Goal: Transaction & Acquisition: Purchase product/service

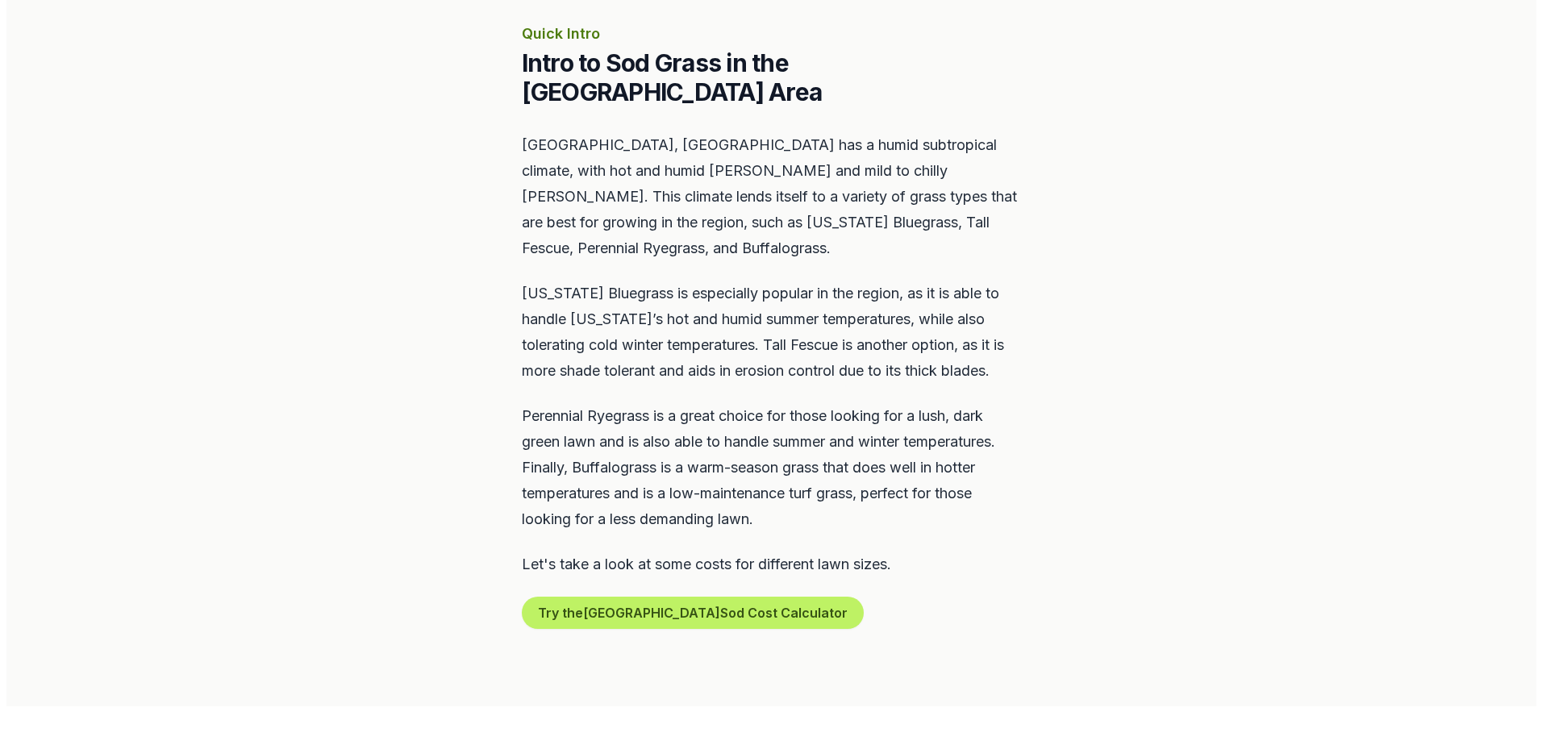
scroll to position [807, 0]
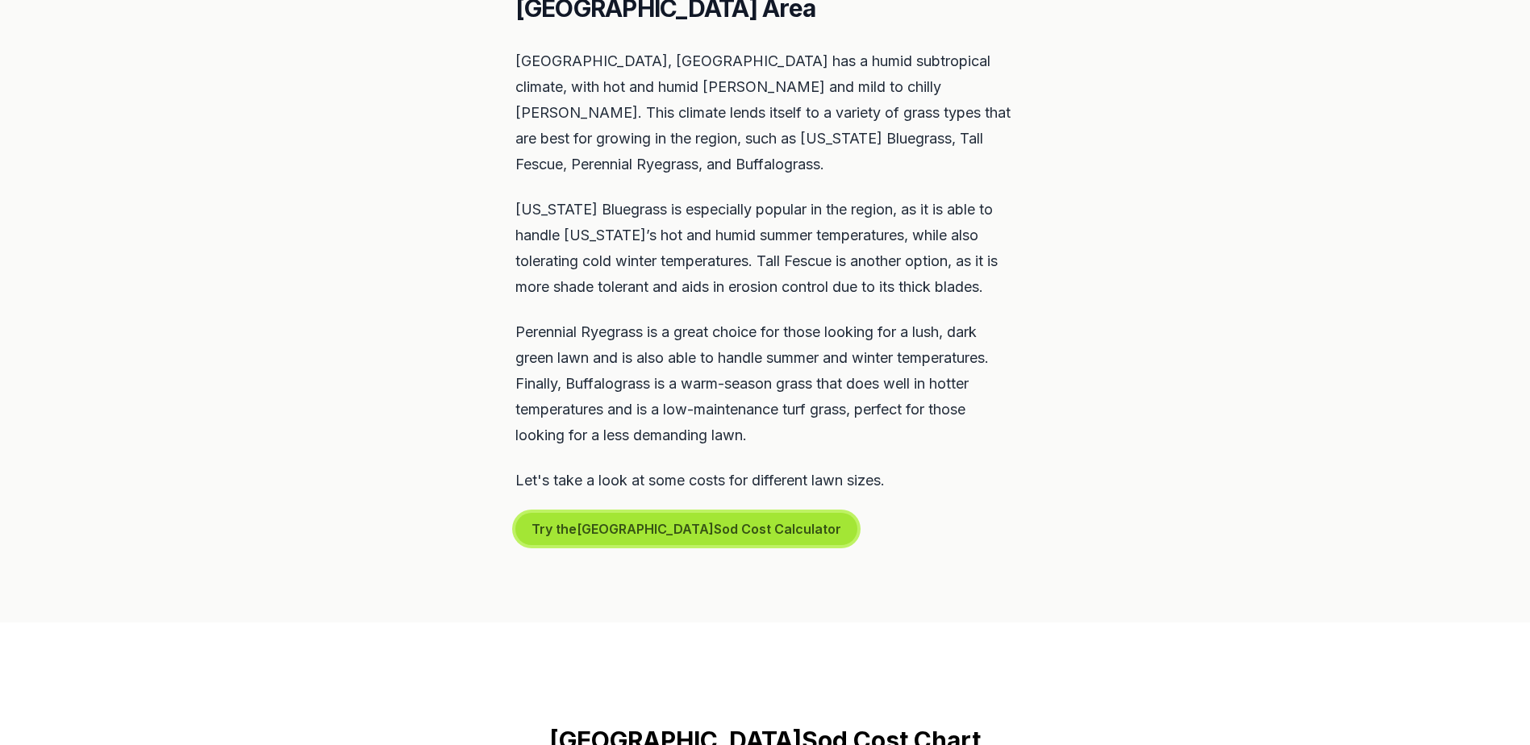
click at [661, 513] on button "Try the Louisville Sod Cost Calculator" at bounding box center [686, 529] width 342 height 32
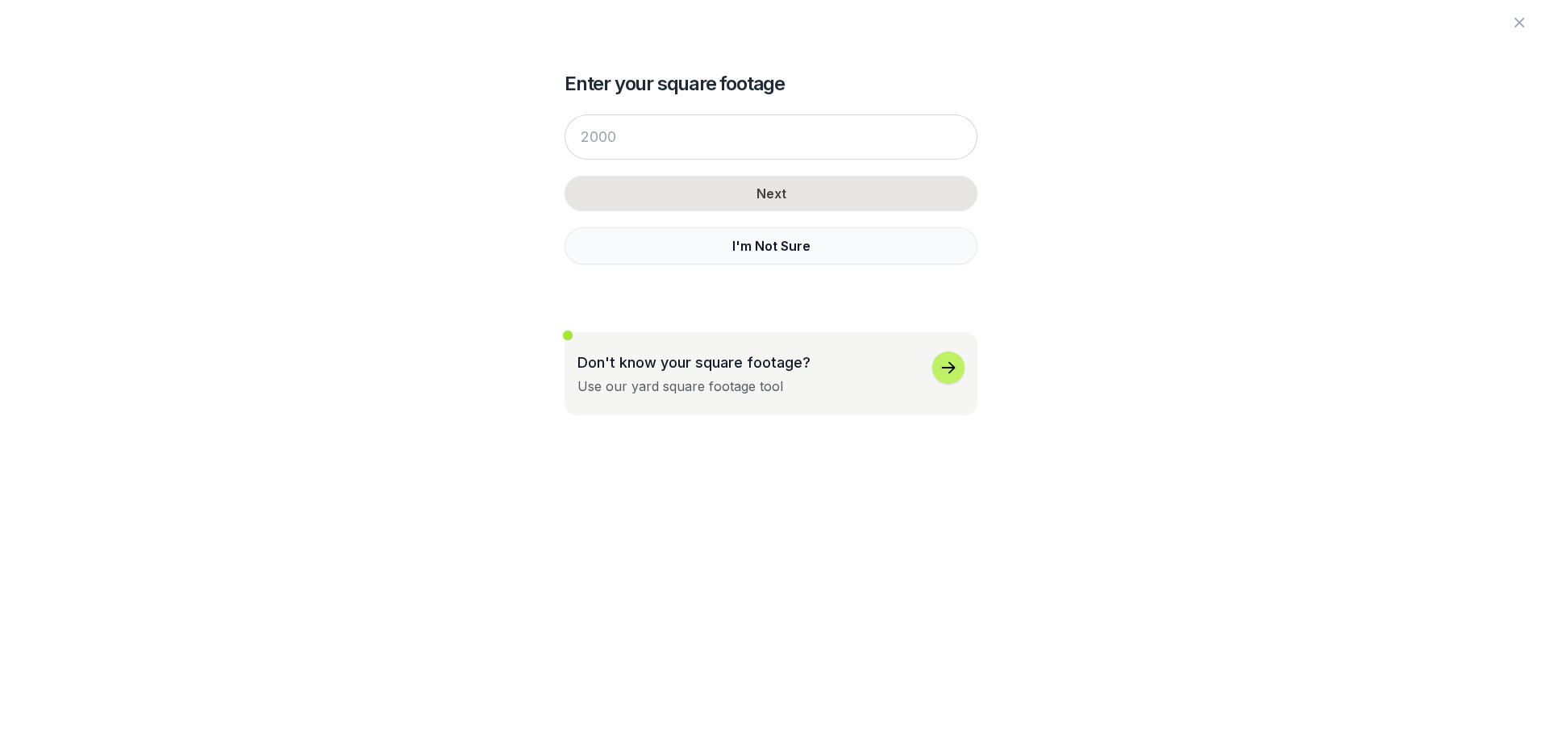
click at [757, 248] on button "I'm Not Sure" at bounding box center [771, 245] width 413 height 37
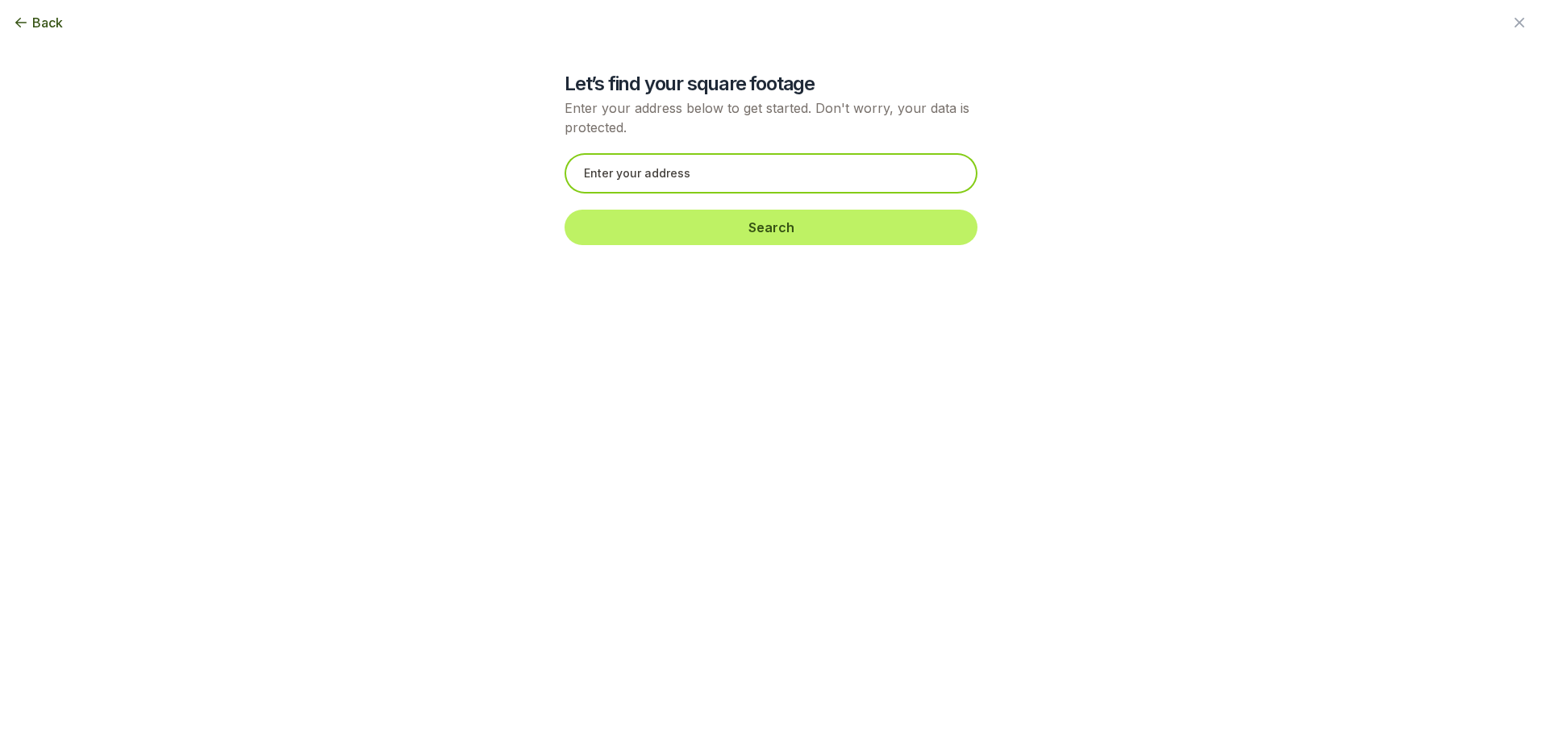
click at [683, 177] on input "text" at bounding box center [771, 173] width 413 height 40
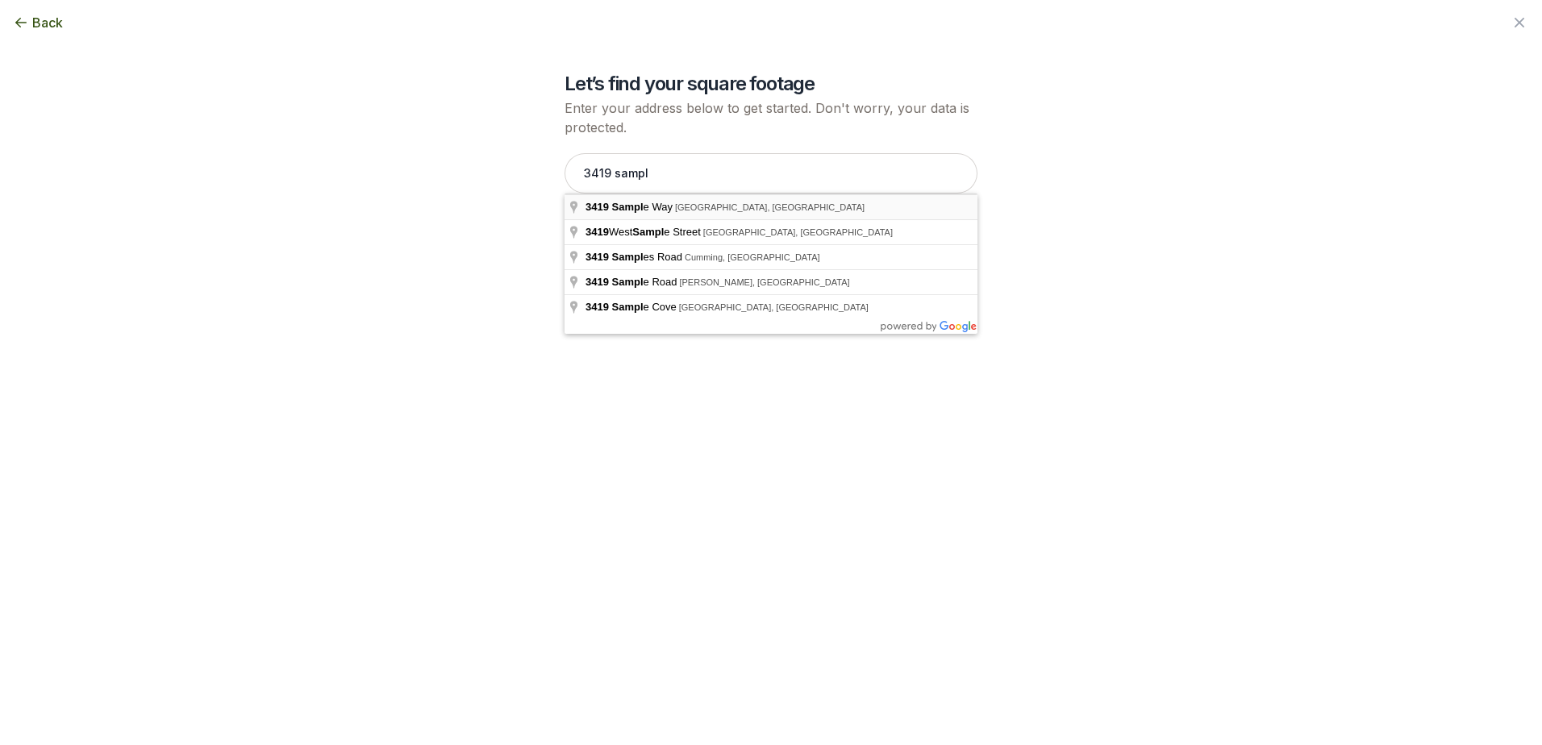
type input "[STREET_ADDRESS]"
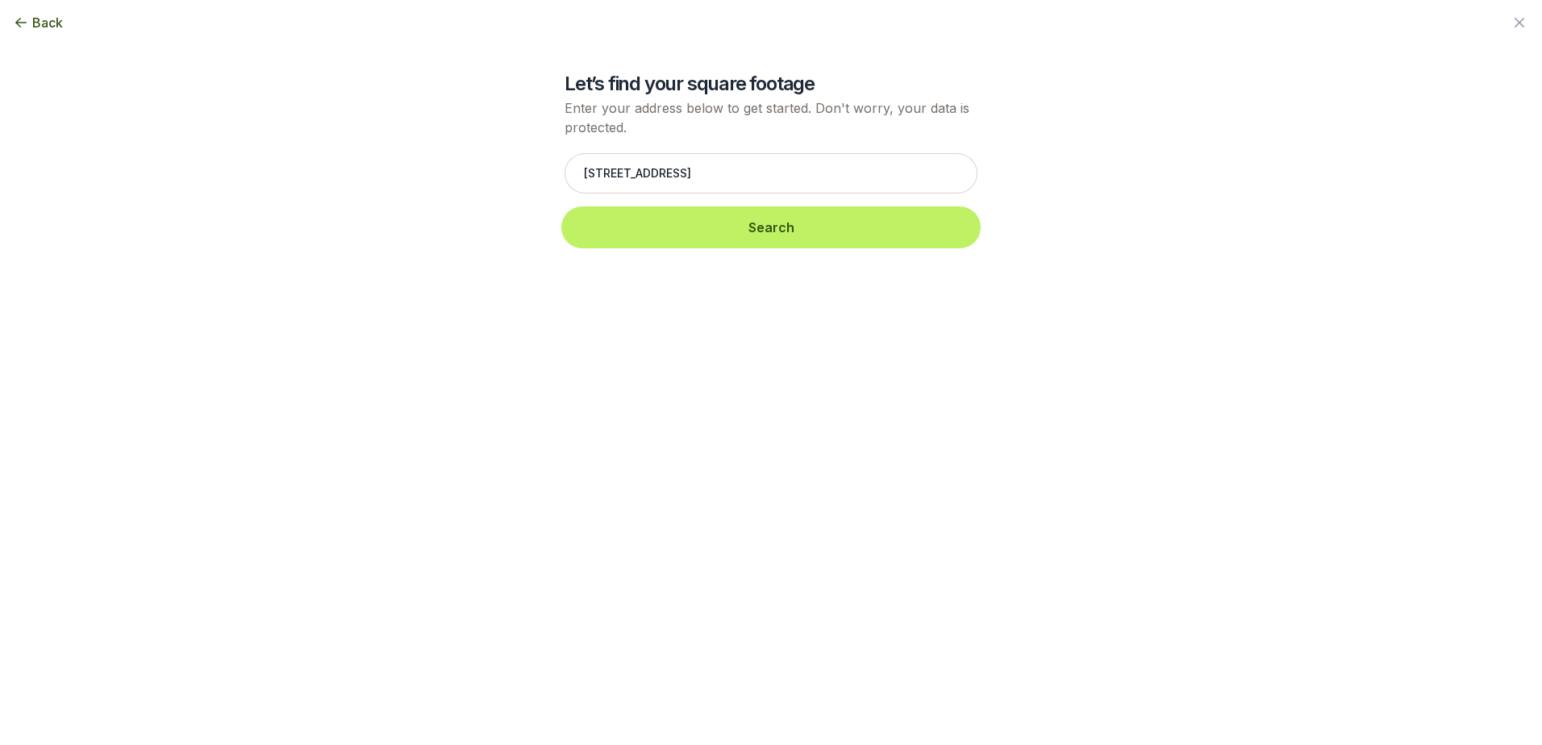
click at [705, 232] on button "Search" at bounding box center [771, 227] width 413 height 35
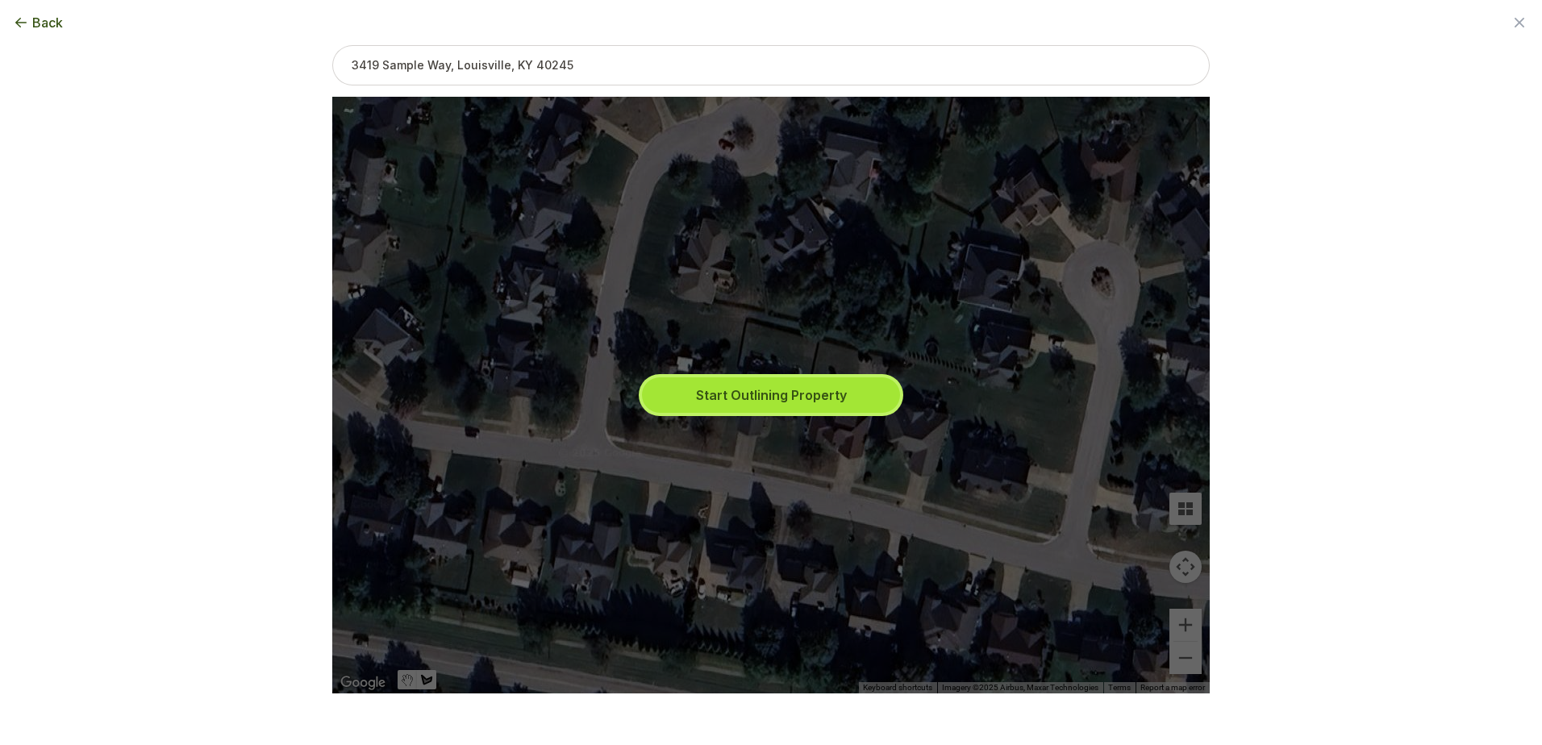
click at [720, 394] on button "Start Outlining Property" at bounding box center [771, 395] width 258 height 35
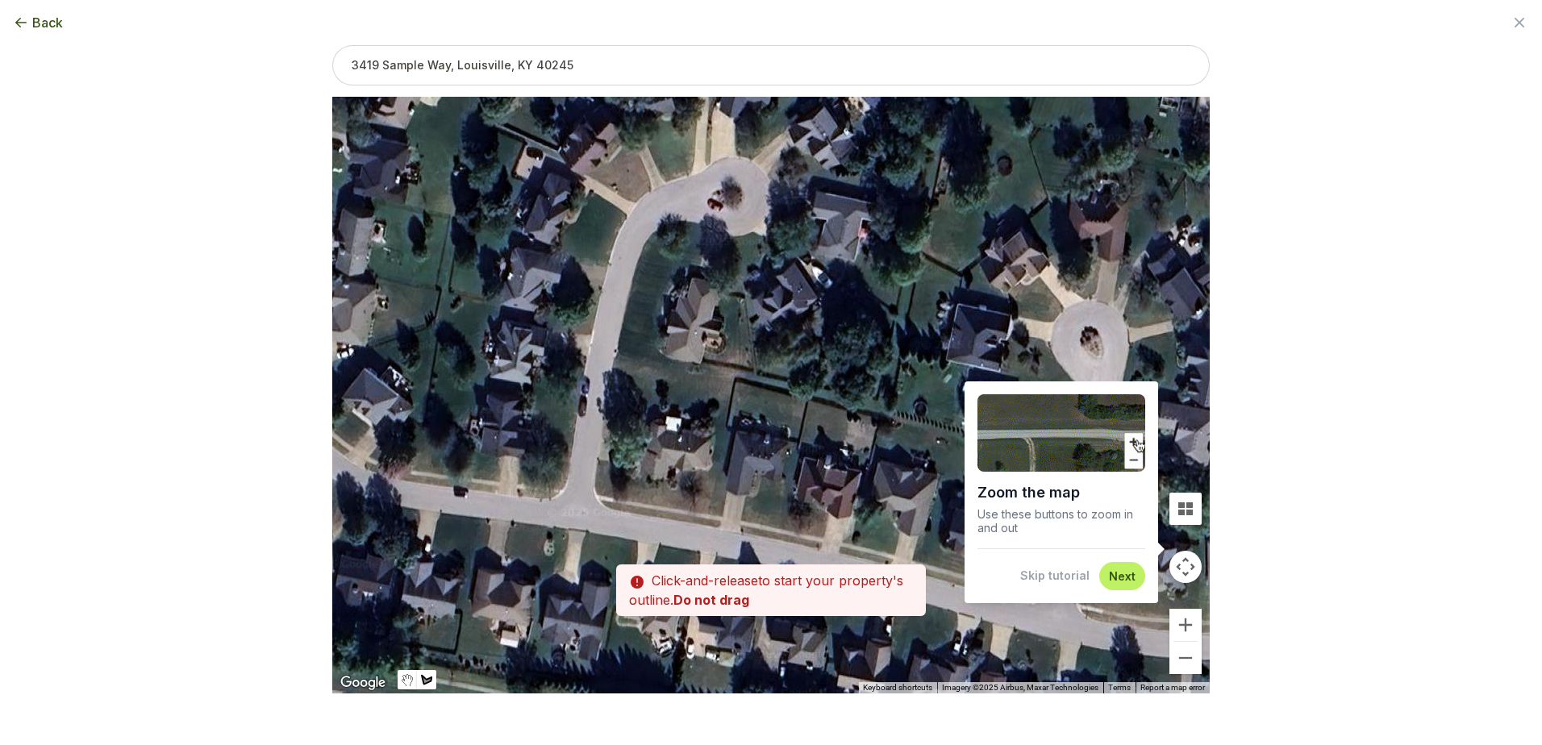
drag, startPoint x: 765, startPoint y: 406, endPoint x: 753, endPoint y: 467, distance: 62.5
click at [753, 467] on div at bounding box center [771, 395] width 878 height 597
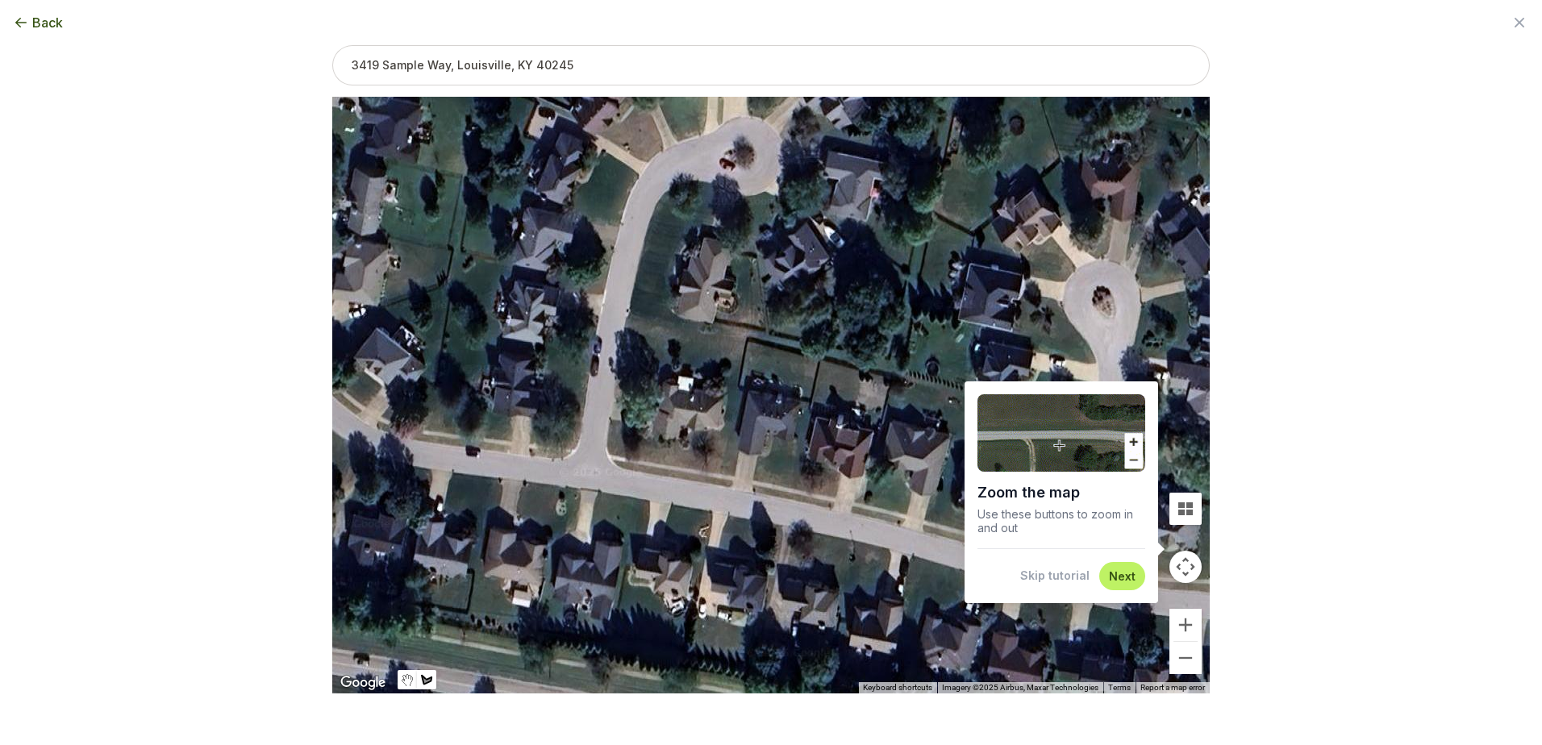
drag, startPoint x: 750, startPoint y: 479, endPoint x: 762, endPoint y: 439, distance: 42.1
click at [762, 439] on div at bounding box center [771, 395] width 878 height 597
click at [771, 390] on div at bounding box center [771, 395] width 878 height 597
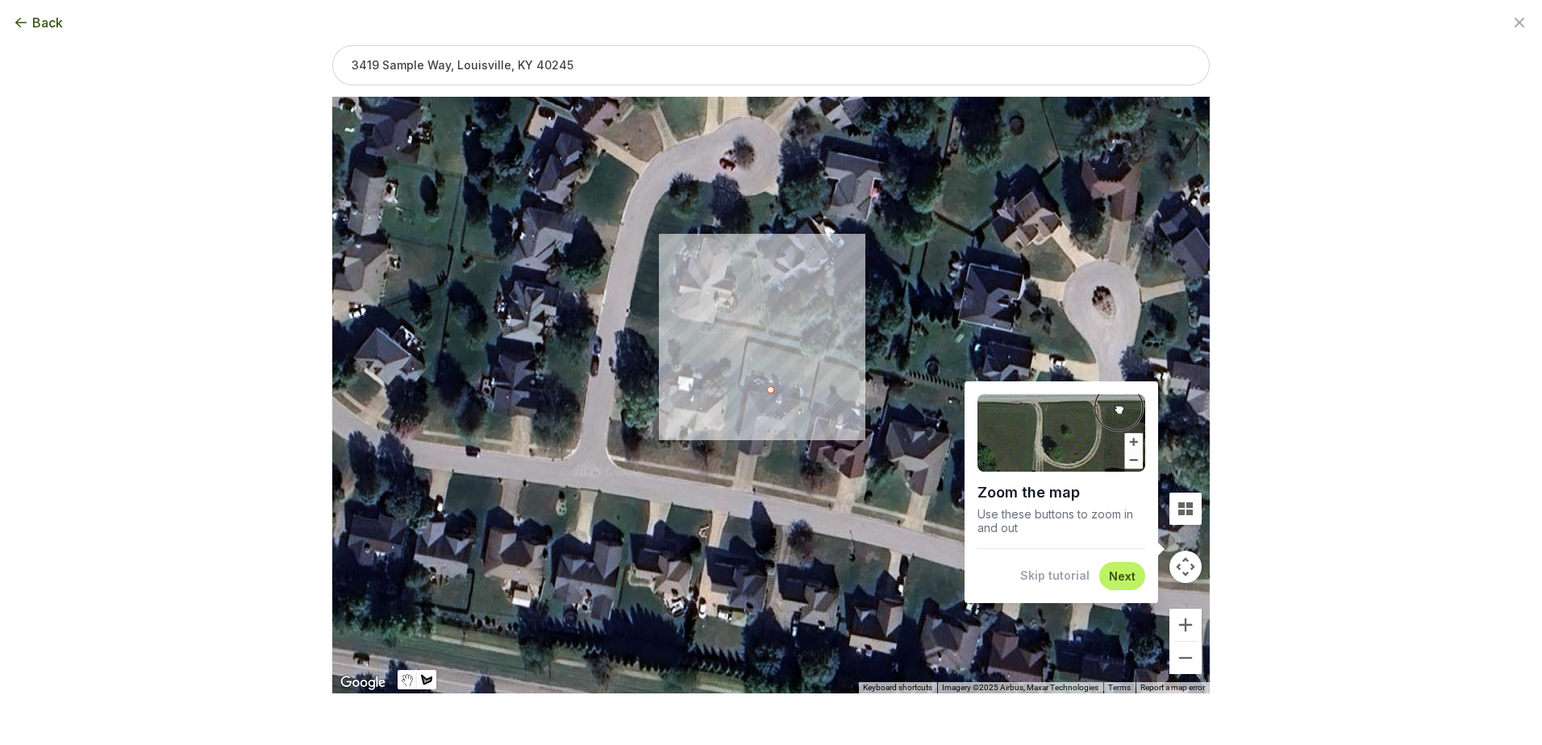
click at [740, 382] on div at bounding box center [771, 395] width 878 height 597
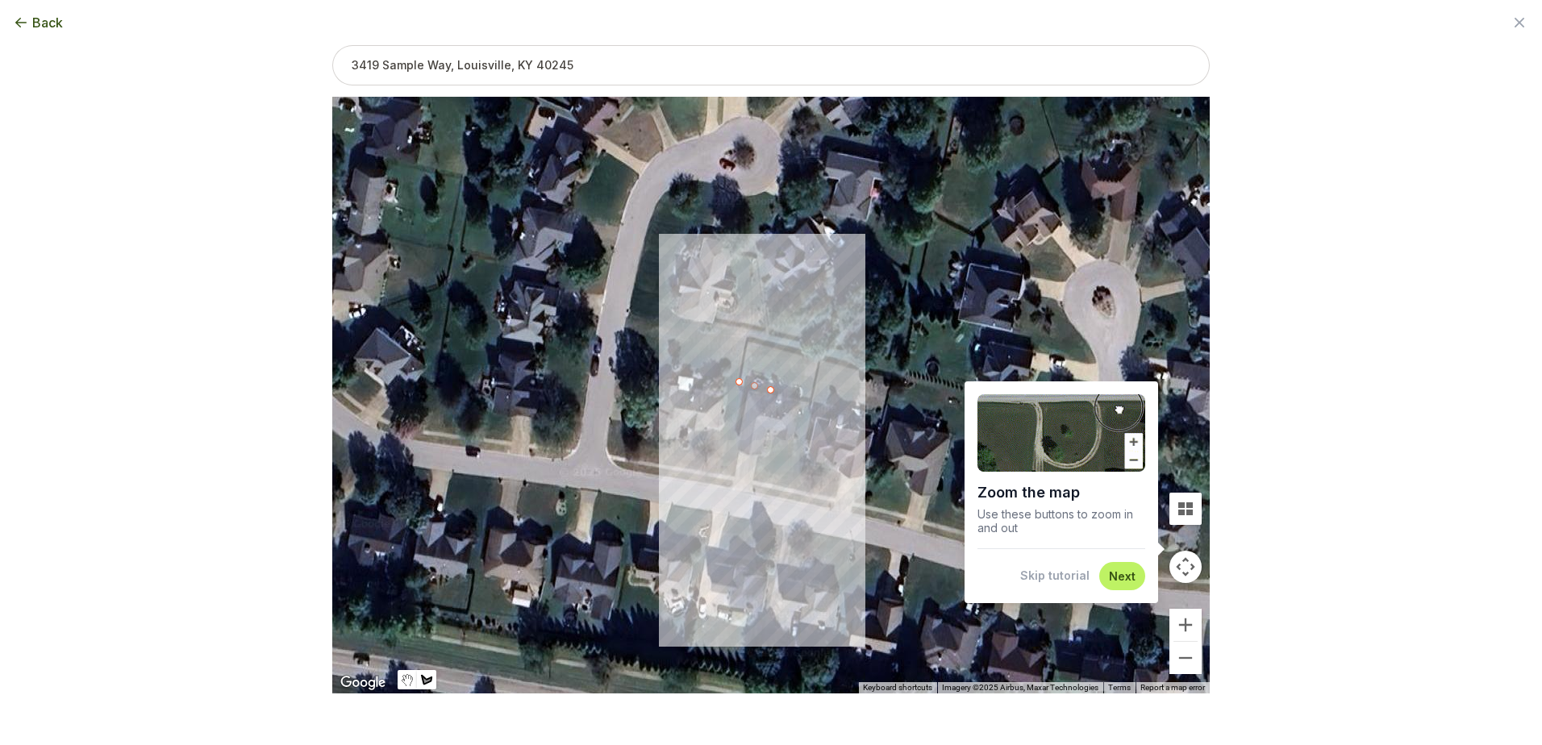
click at [717, 475] on div at bounding box center [771, 395] width 878 height 597
click at [731, 478] on div at bounding box center [771, 395] width 878 height 597
click at [749, 392] on div at bounding box center [771, 395] width 878 height 597
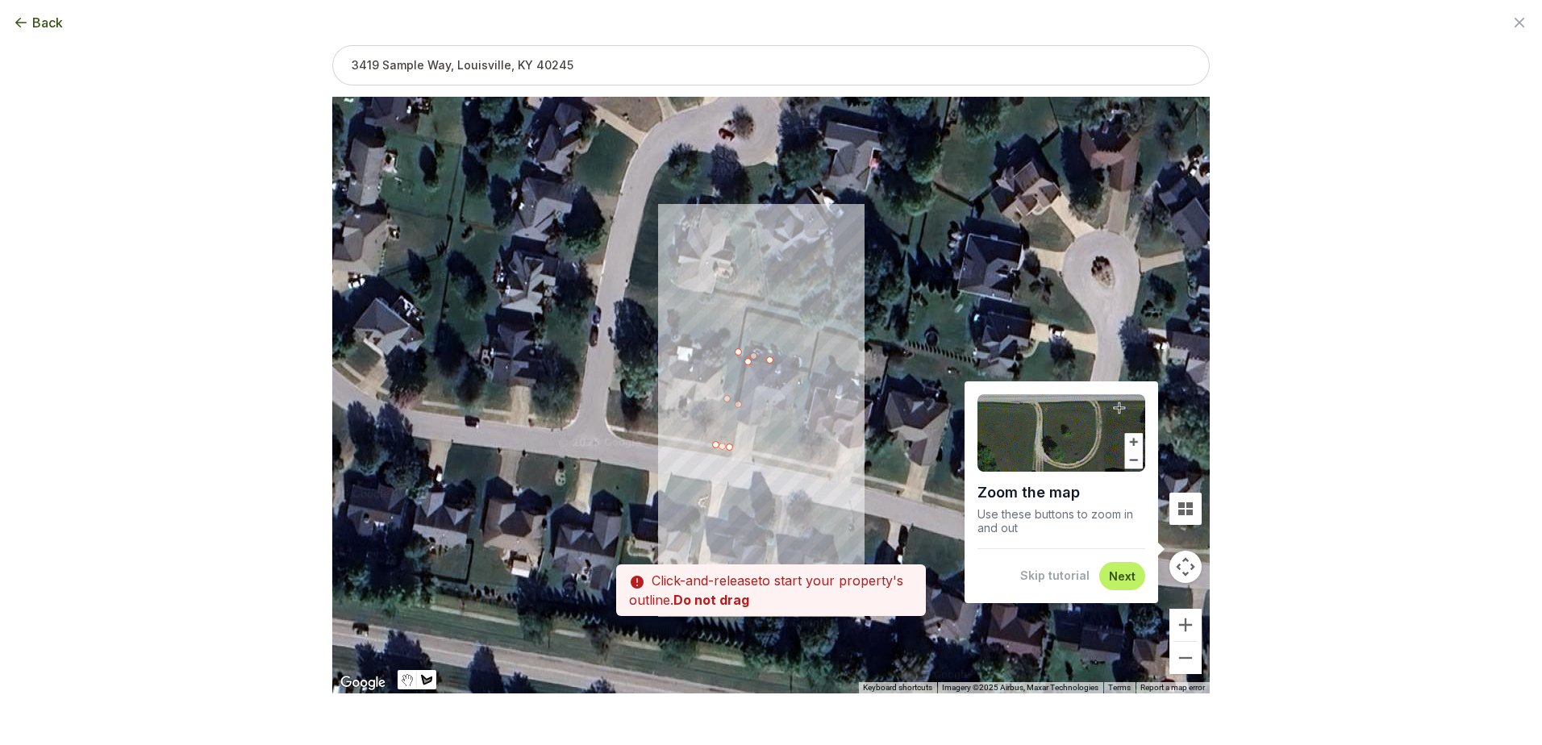
drag, startPoint x: 769, startPoint y: 392, endPoint x: 769, endPoint y: 361, distance: 31.5
click at [769, 361] on div at bounding box center [771, 395] width 878 height 597
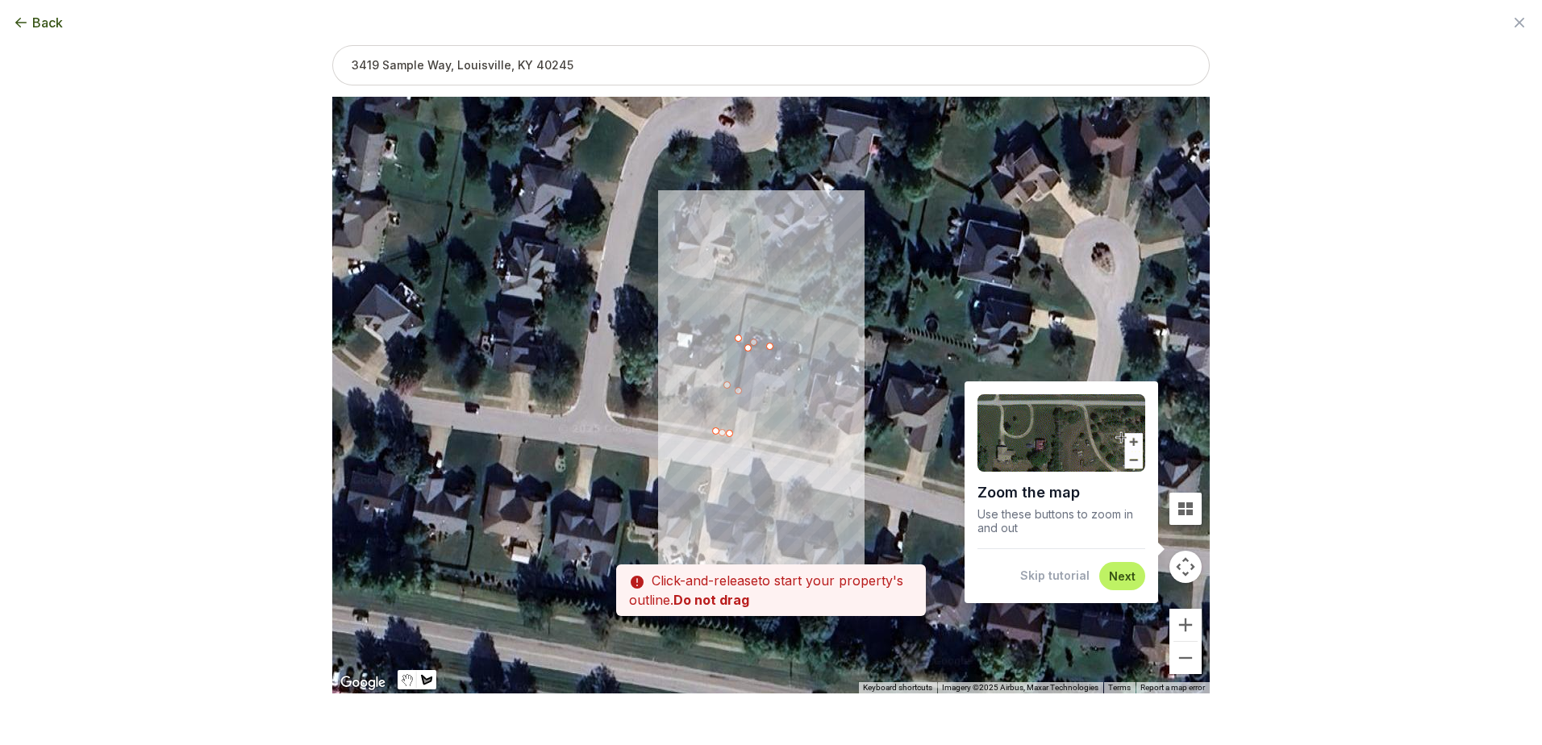
drag, startPoint x: 770, startPoint y: 356, endPoint x: 770, endPoint y: 339, distance: 16.9
click at [770, 339] on div at bounding box center [771, 395] width 878 height 597
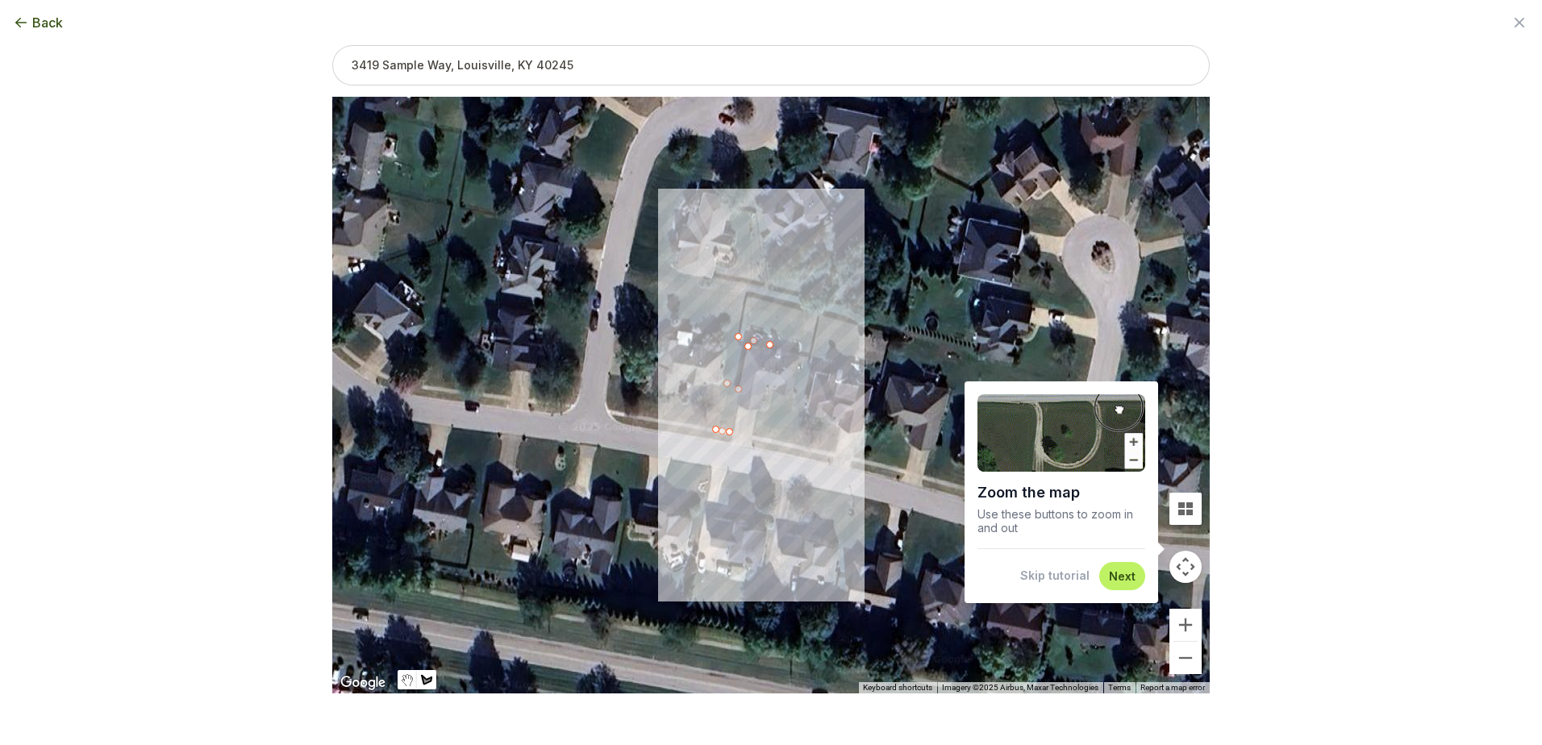
click at [750, 293] on div at bounding box center [771, 395] width 878 height 597
click at [773, 301] on div at bounding box center [771, 395] width 878 height 597
click at [767, 338] on div at bounding box center [771, 395] width 878 height 597
click at [765, 340] on div at bounding box center [771, 395] width 878 height 597
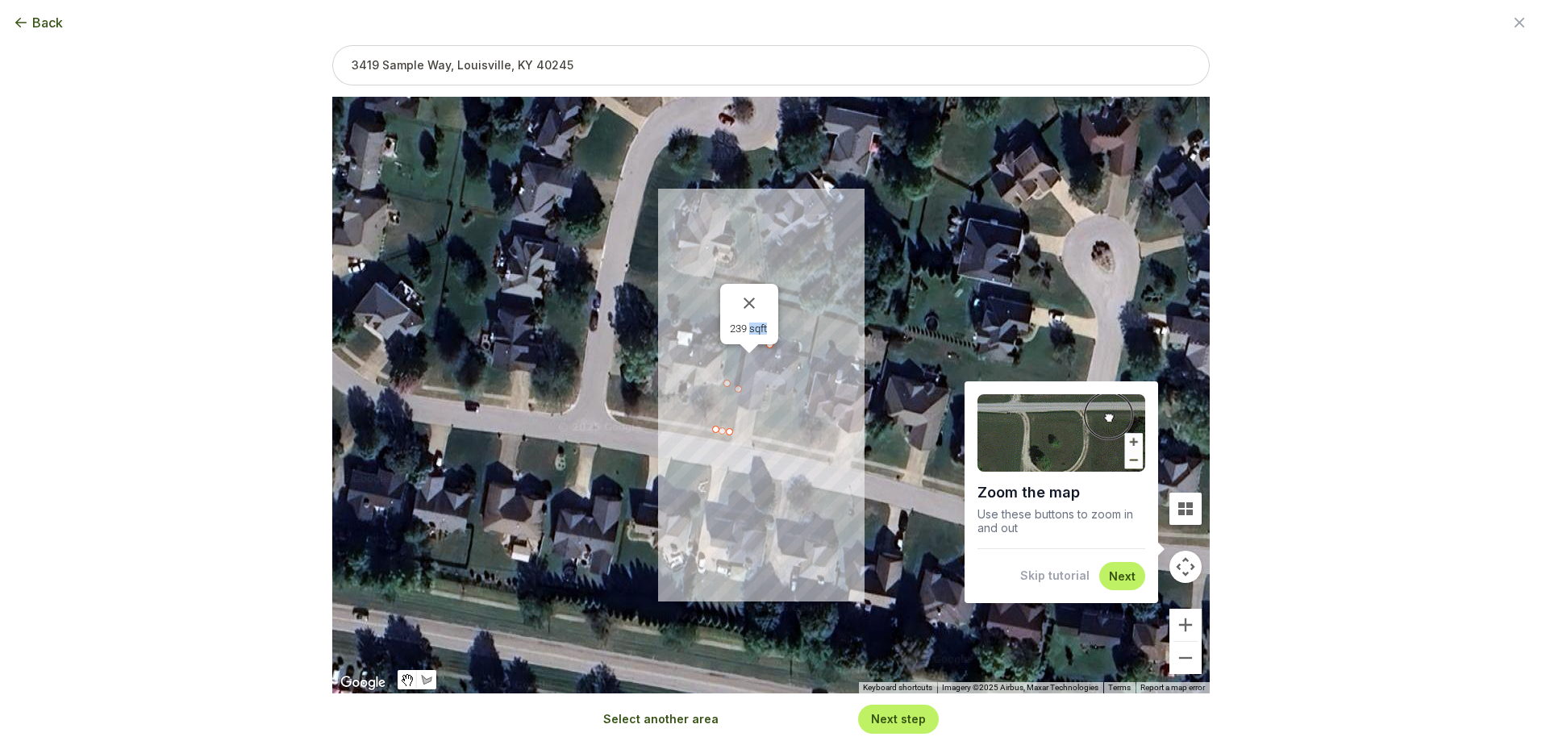
click at [765, 337] on div "239 sqft" at bounding box center [749, 314] width 58 height 60
drag, startPoint x: 765, startPoint y: 337, endPoint x: 749, endPoint y: 302, distance: 39.0
click at [749, 302] on button "Close" at bounding box center [749, 303] width 39 height 39
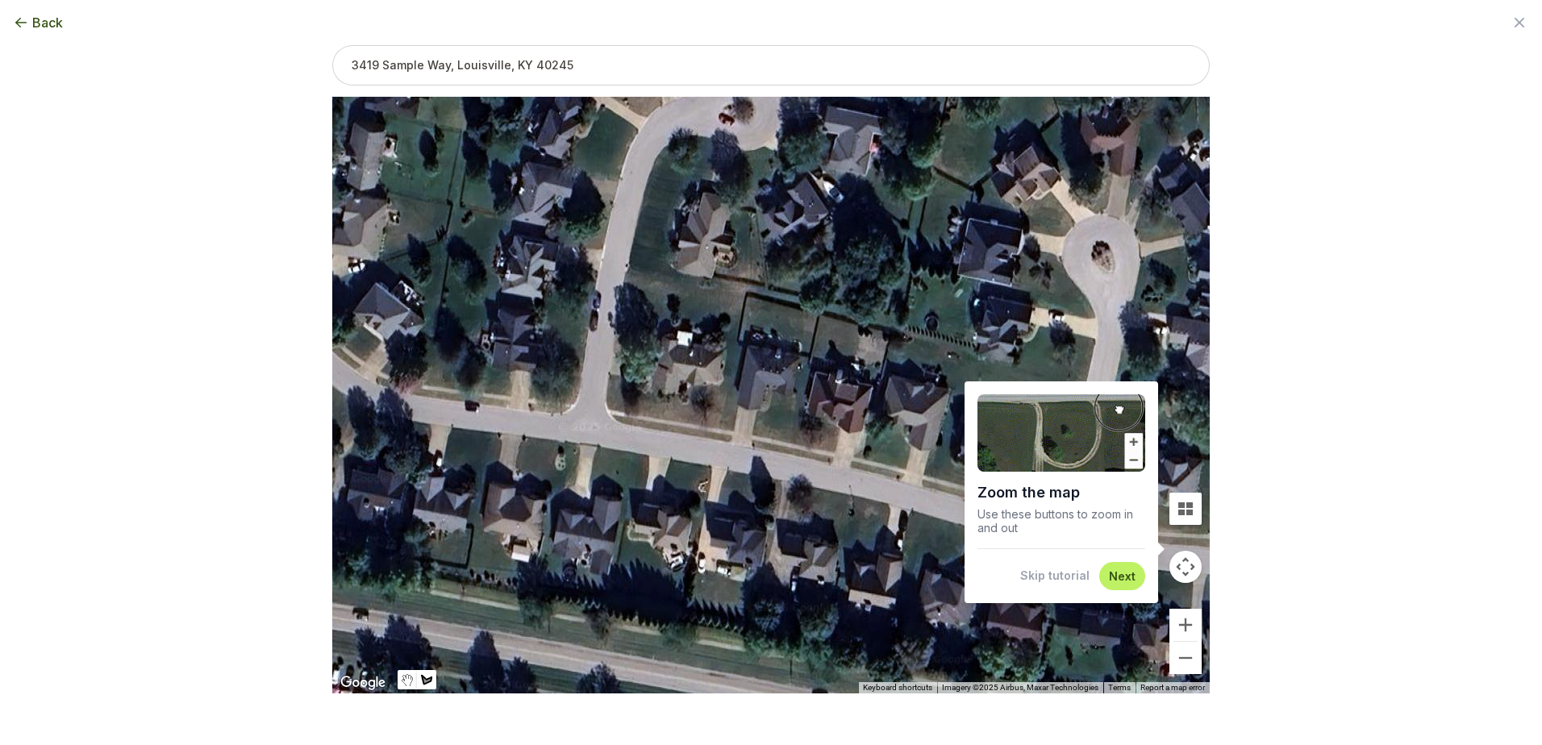
click at [732, 441] on div at bounding box center [771, 395] width 878 height 597
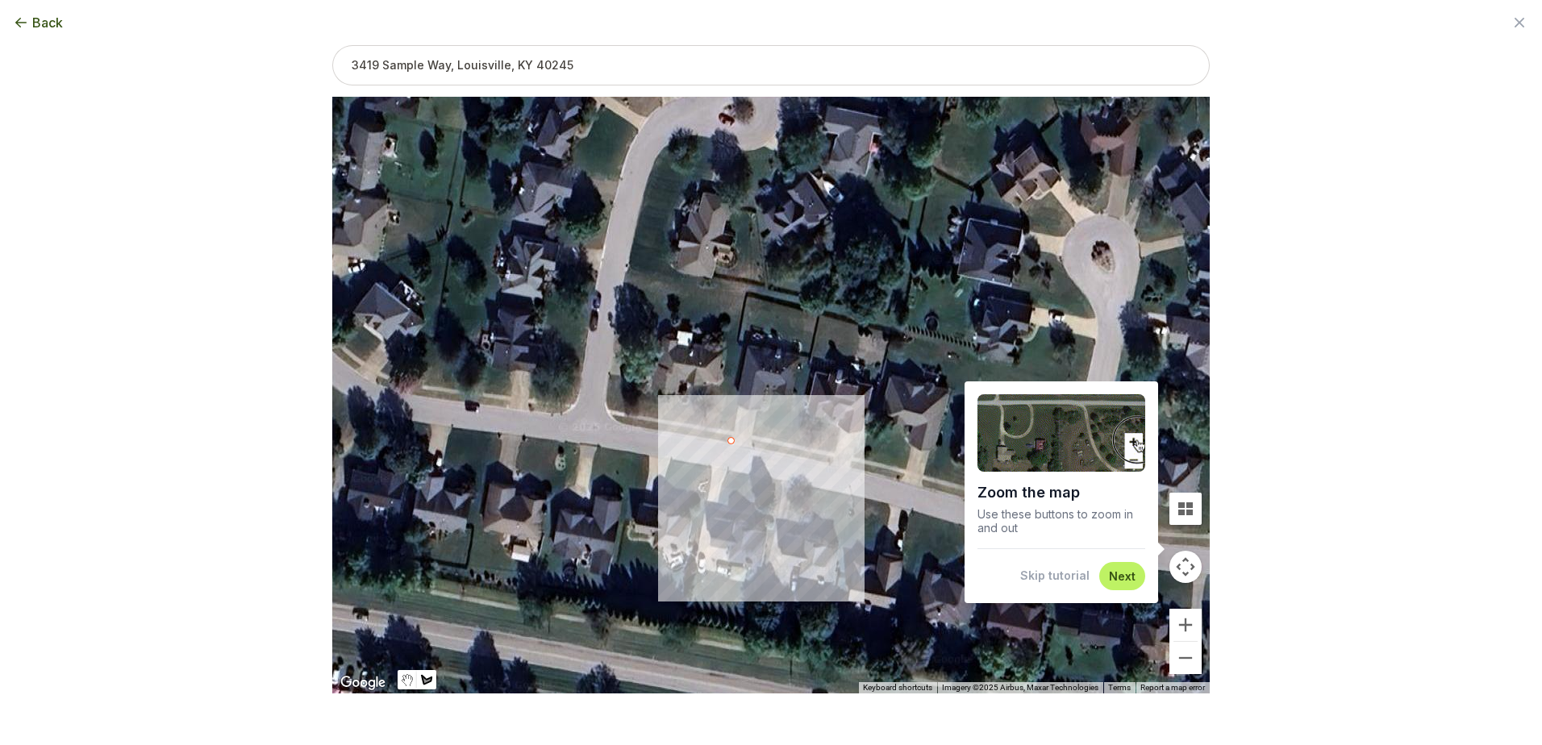
click at [715, 436] on div at bounding box center [771, 395] width 878 height 597
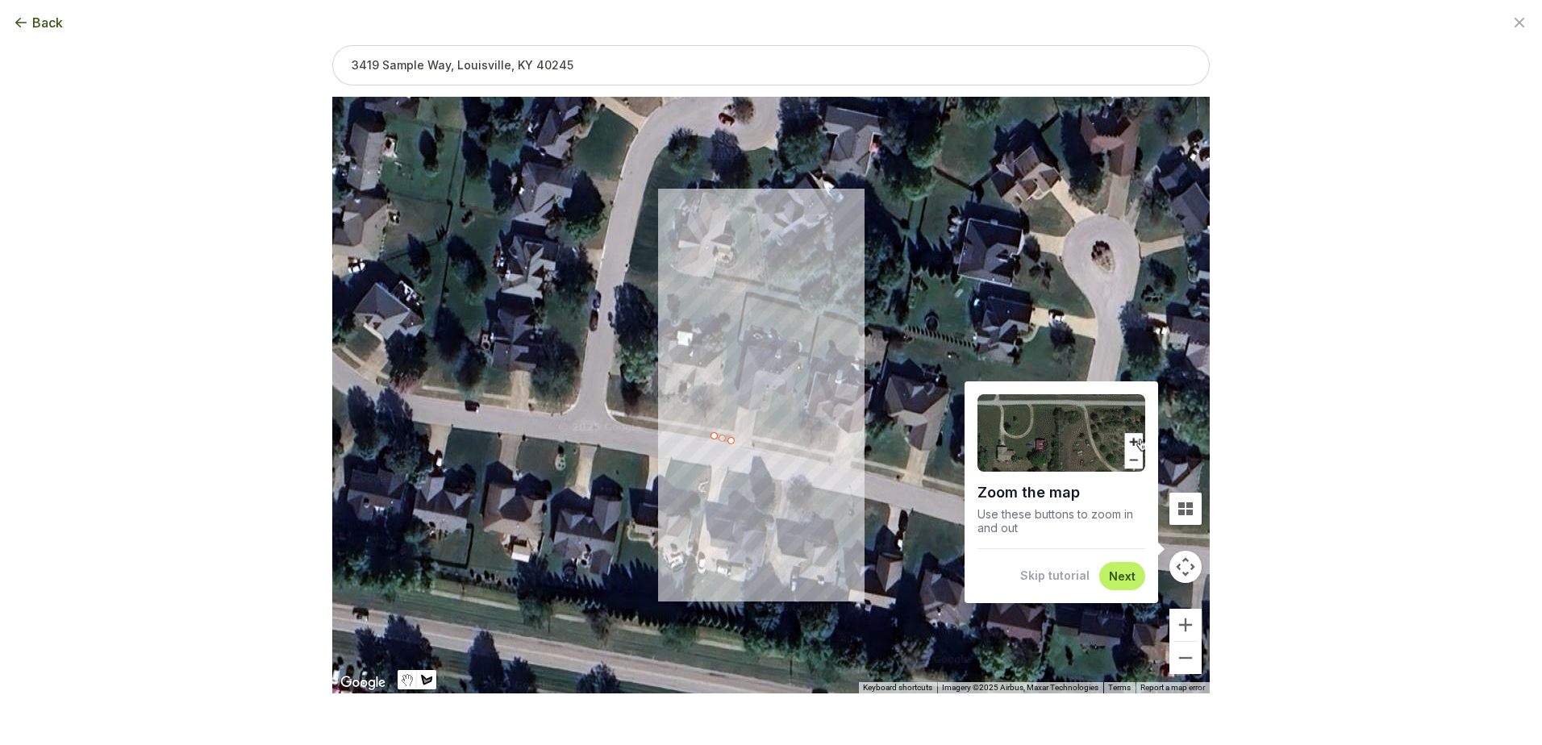
click at [745, 307] on div at bounding box center [771, 395] width 878 height 597
click at [774, 314] on div at bounding box center [771, 395] width 878 height 597
click at [768, 336] on div at bounding box center [771, 395] width 878 height 597
click at [750, 329] on div at bounding box center [771, 395] width 878 height 597
click at [732, 439] on div at bounding box center [771, 395] width 878 height 597
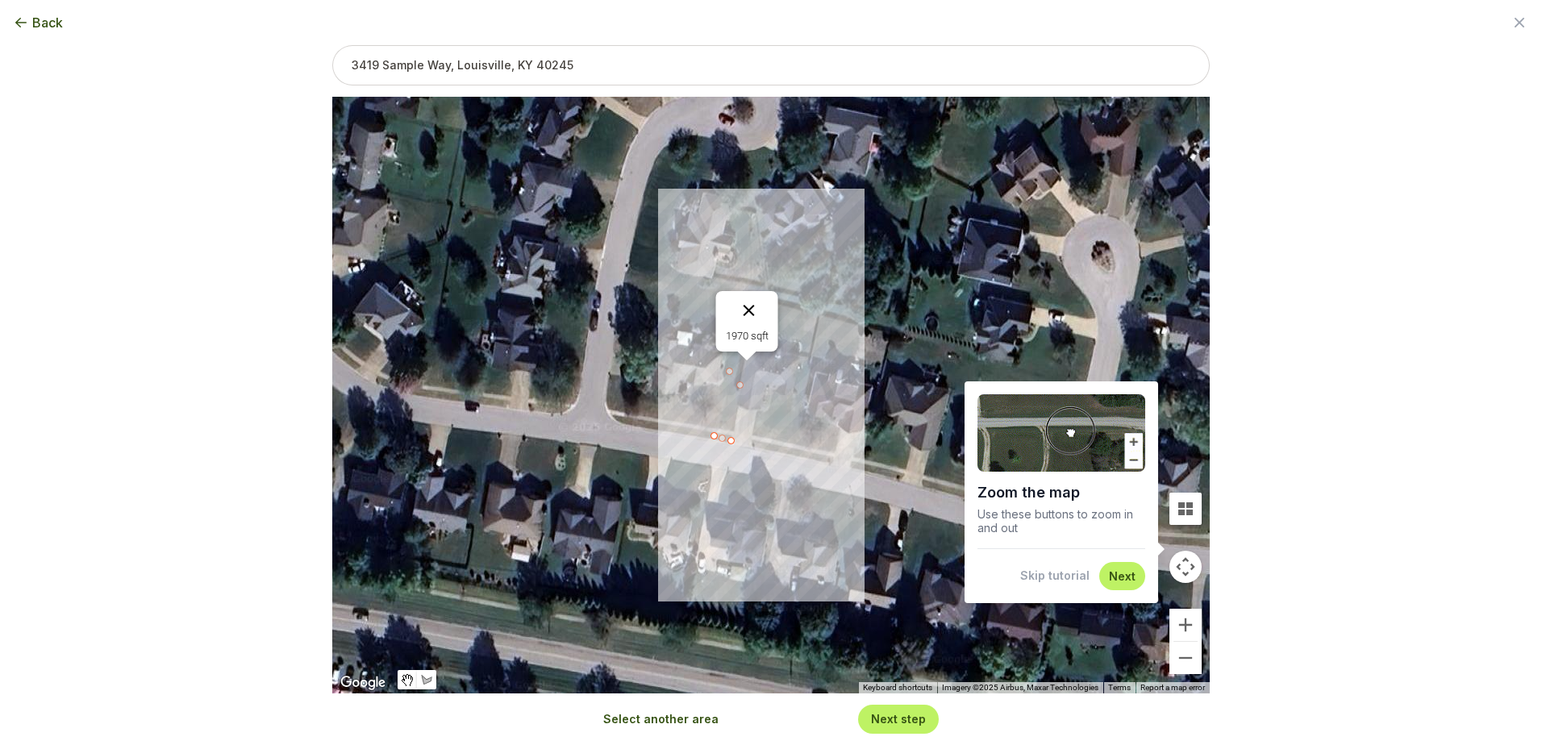
click at [750, 312] on button "Close" at bounding box center [749, 310] width 39 height 39
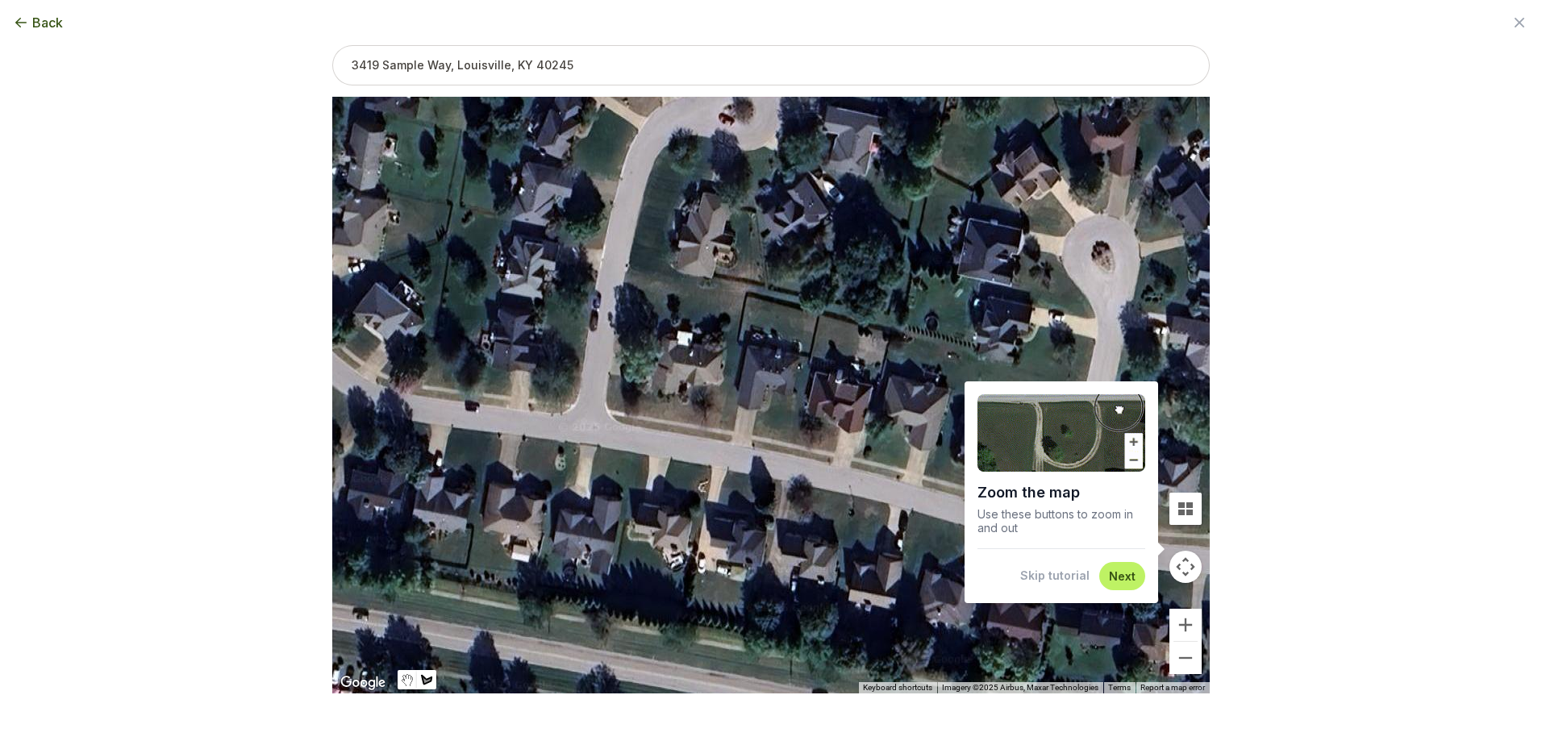
click at [30, 23] on button "Back" at bounding box center [38, 22] width 50 height 19
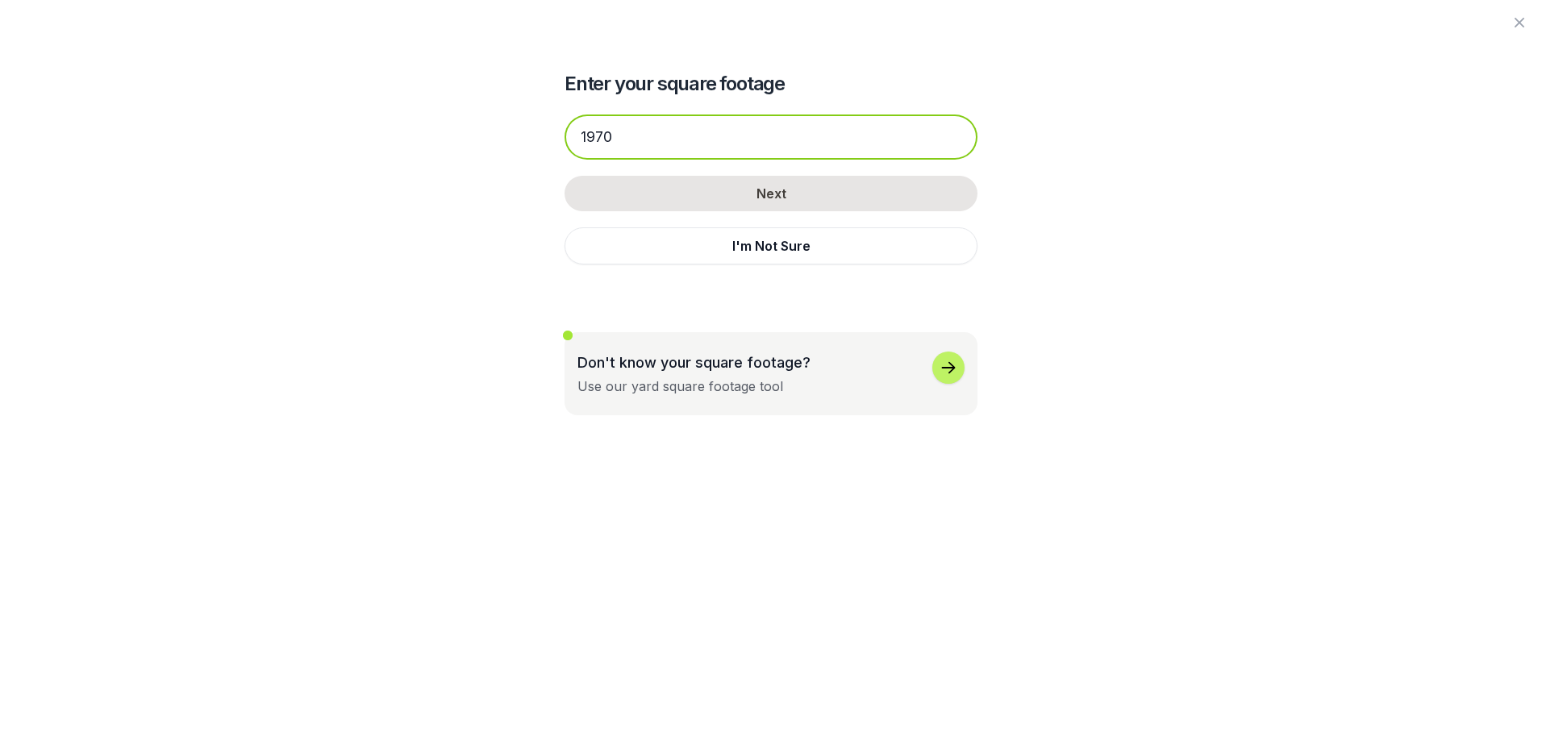
click at [688, 148] on input "1970" at bounding box center [771, 137] width 413 height 45
drag, startPoint x: 661, startPoint y: 138, endPoint x: 523, endPoint y: 136, distance: 138.8
click at [523, 136] on div "Enter your square footage 1970 Next I'm Not Sure Don't know your square footage…" at bounding box center [771, 207] width 878 height 415
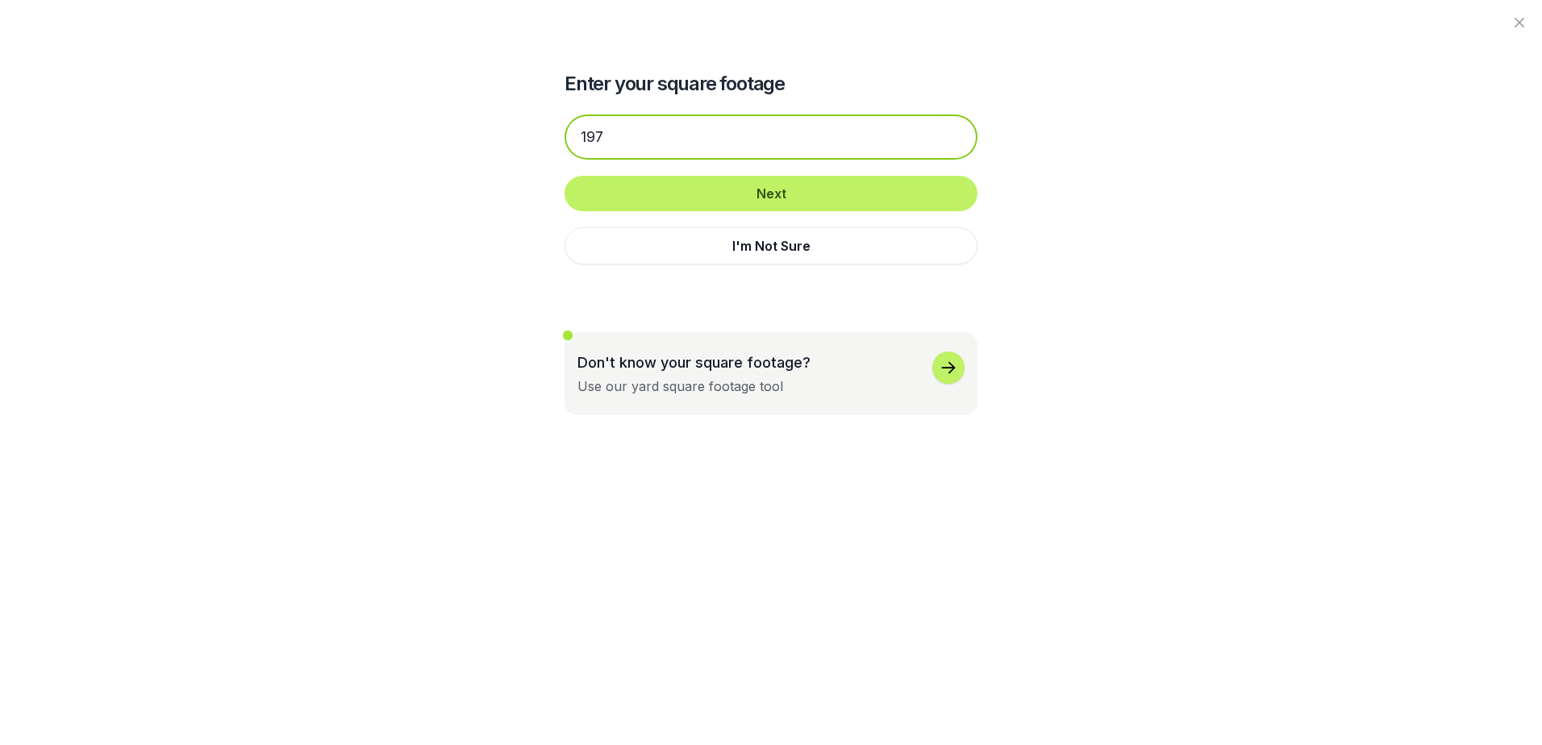
type input "1970"
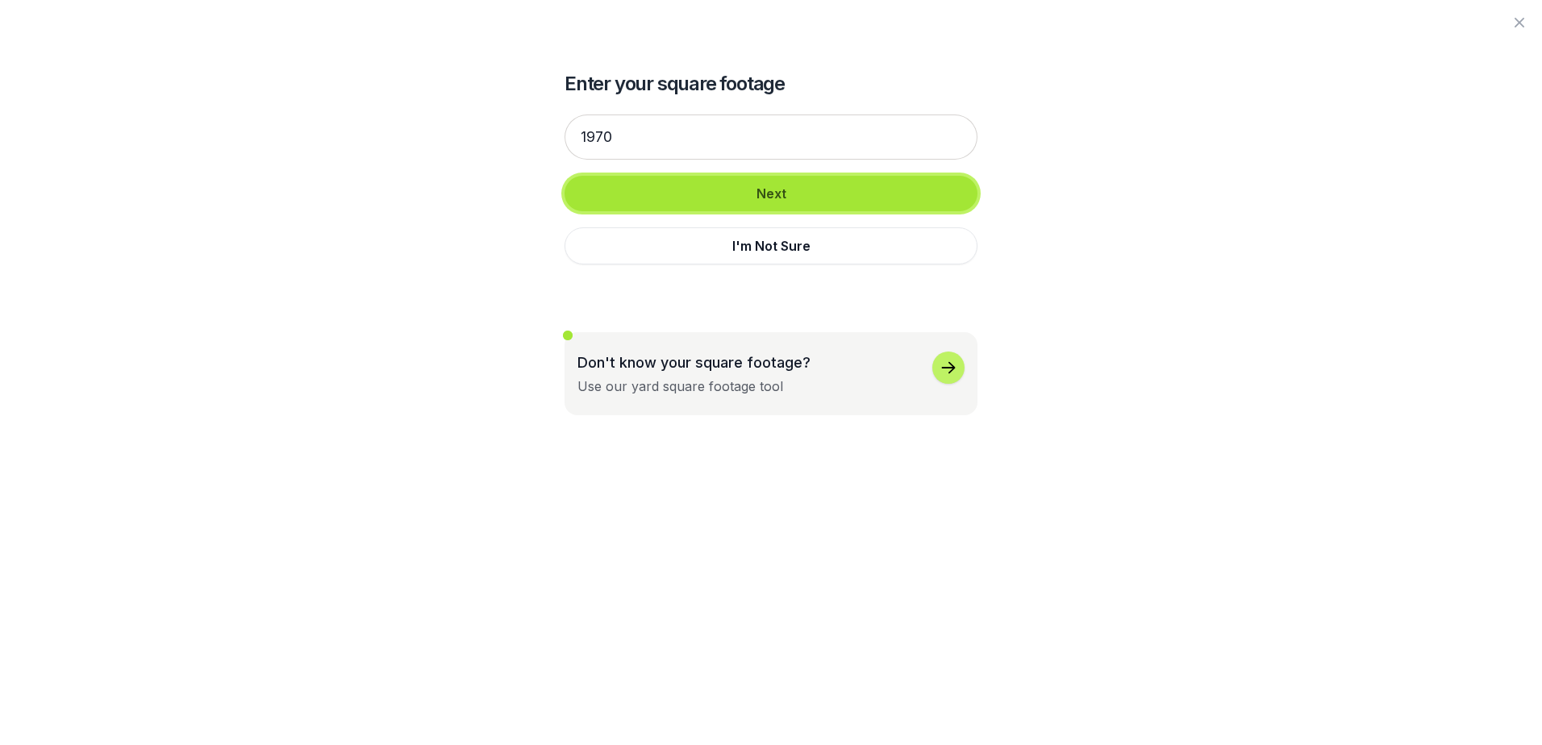
click at [689, 187] on button "Next" at bounding box center [771, 193] width 413 height 35
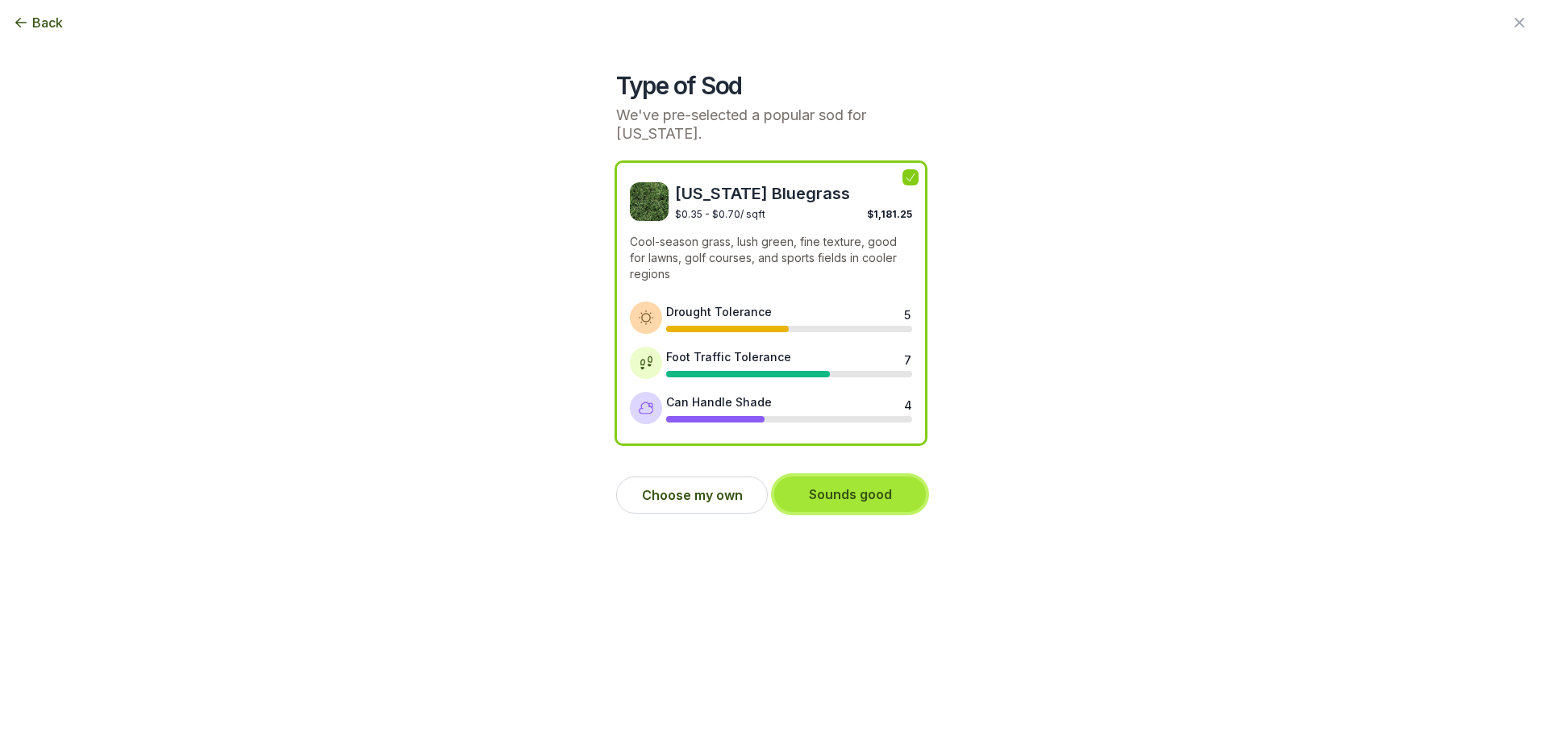
click at [855, 494] on button "Sounds good" at bounding box center [850, 494] width 152 height 35
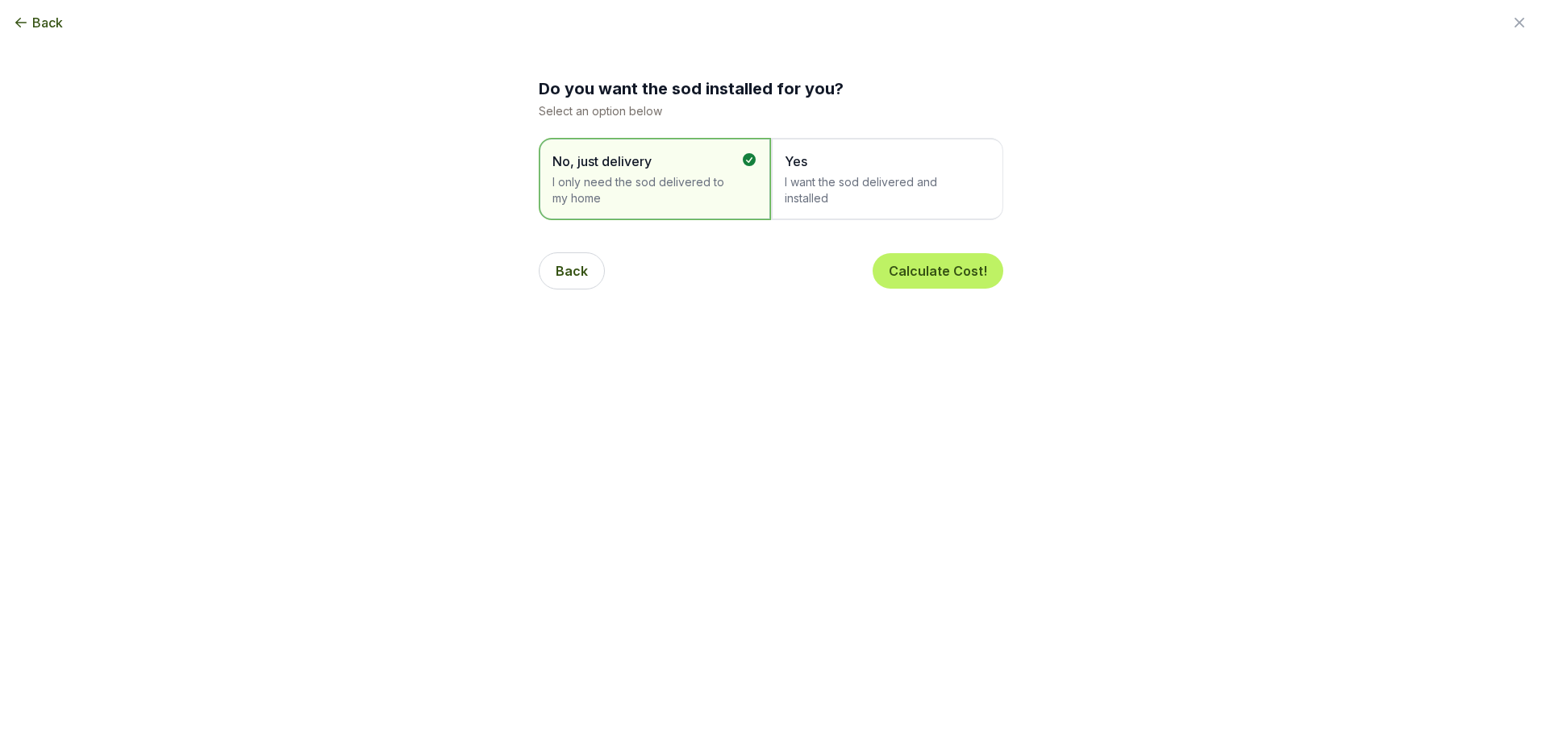
click at [840, 185] on span "I want the sod delivered and installed" at bounding box center [879, 190] width 189 height 32
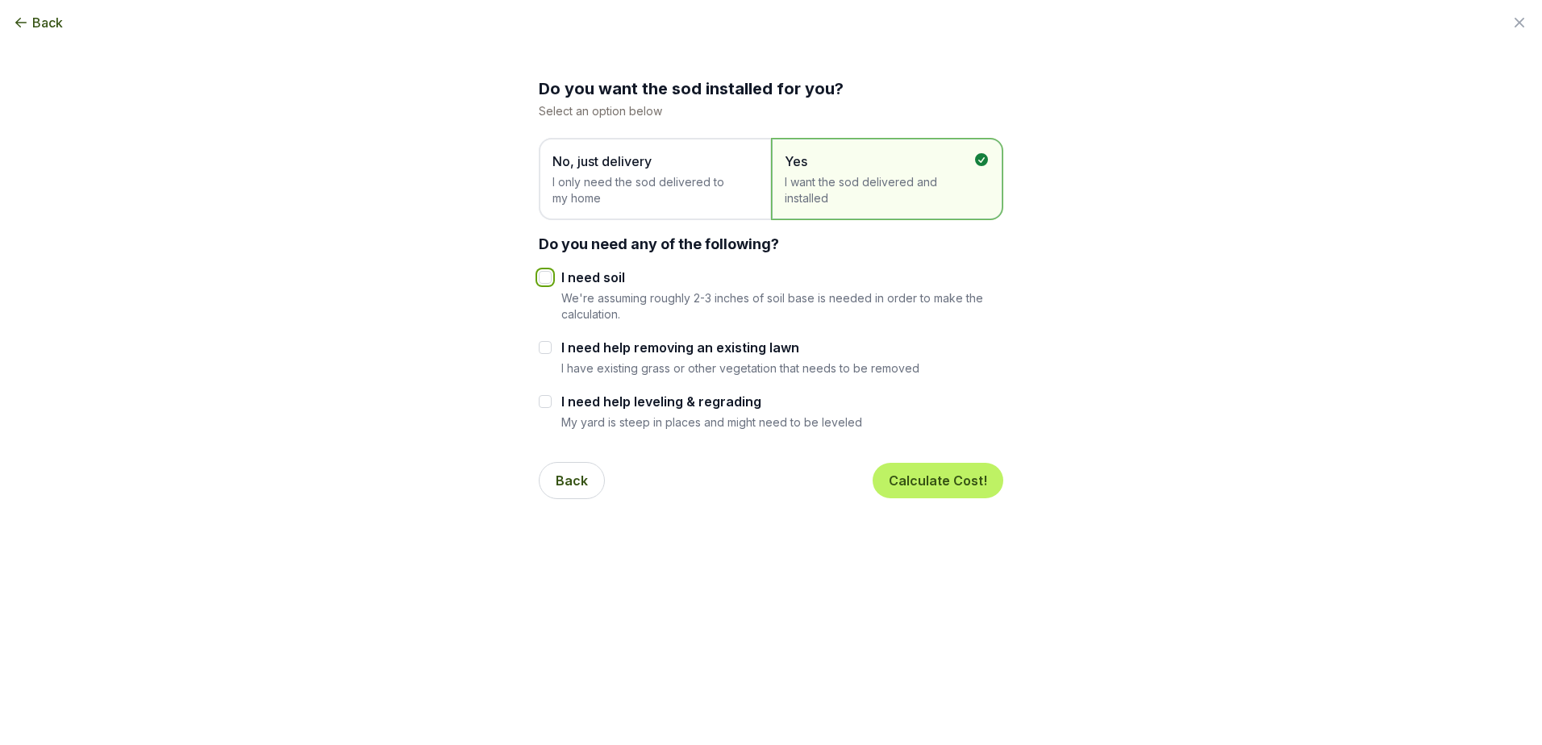
click at [542, 276] on input "I need soil" at bounding box center [545, 277] width 13 height 13
checkbox input "true"
click at [941, 482] on button "Calculate Cost!" at bounding box center [938, 480] width 131 height 35
